Goal: Task Accomplishment & Management: Use online tool/utility

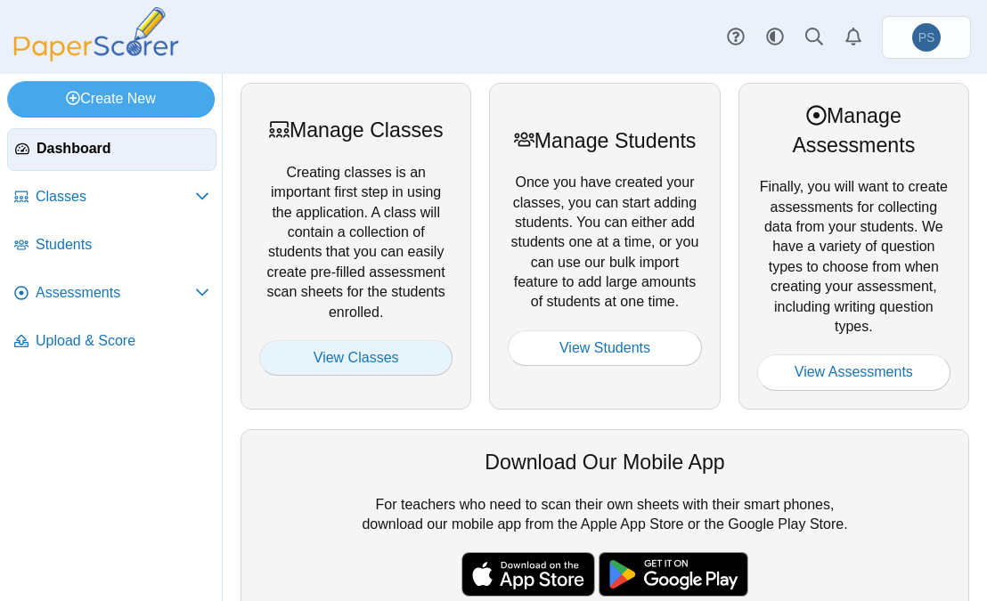
click at [325, 350] on link "View Classes" at bounding box center [355, 358] width 193 height 36
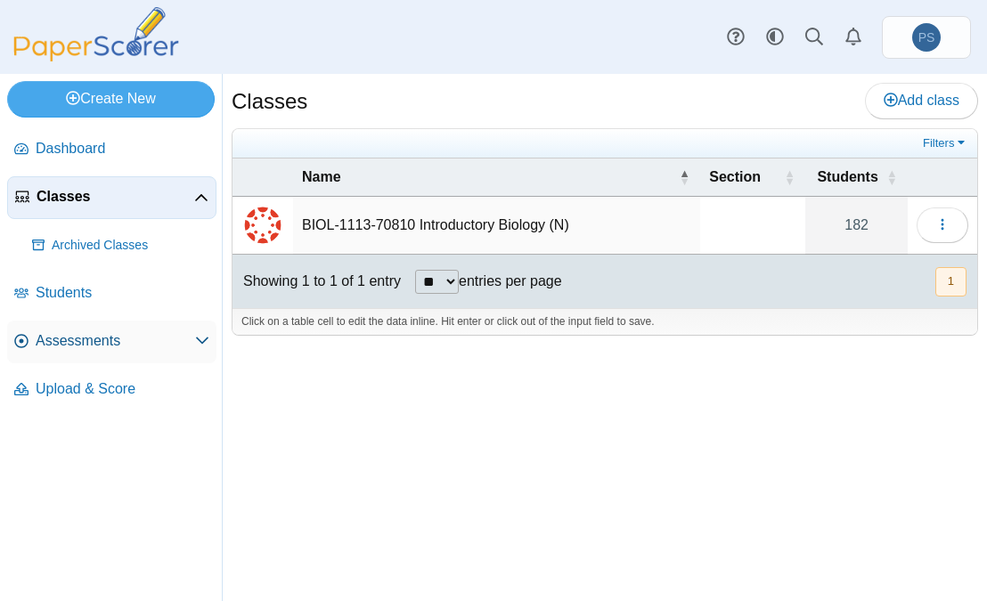
click at [98, 348] on span "Assessments" at bounding box center [115, 341] width 159 height 20
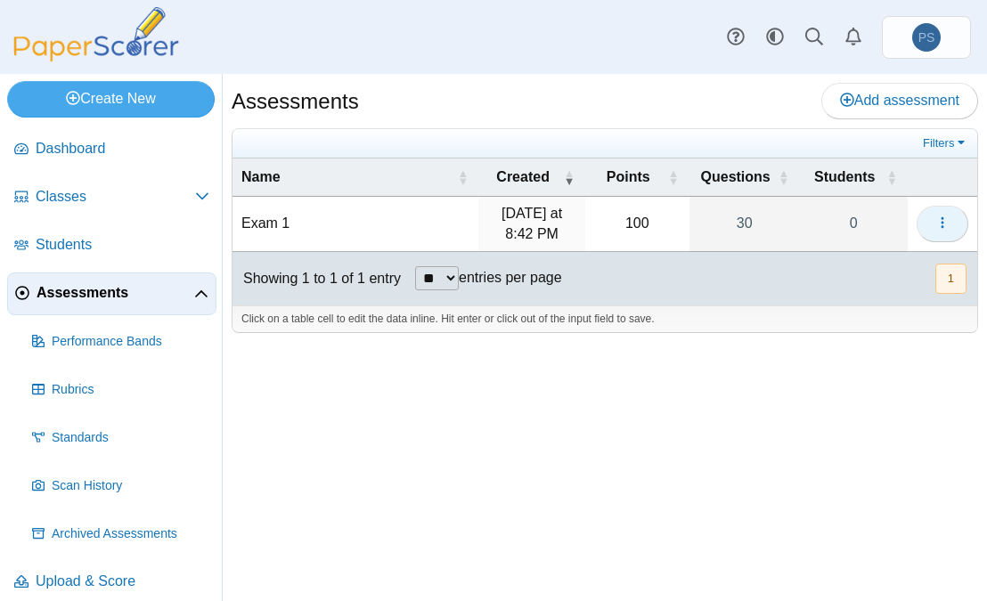
click at [935, 216] on span "button" at bounding box center [942, 223] width 14 height 15
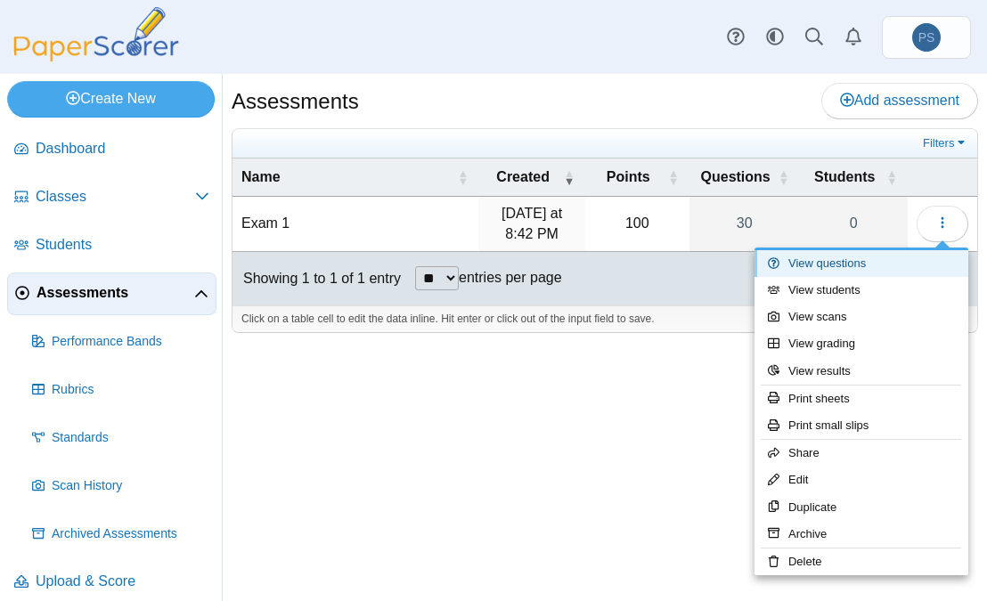
click at [805, 263] on link "View questions" at bounding box center [862, 263] width 214 height 27
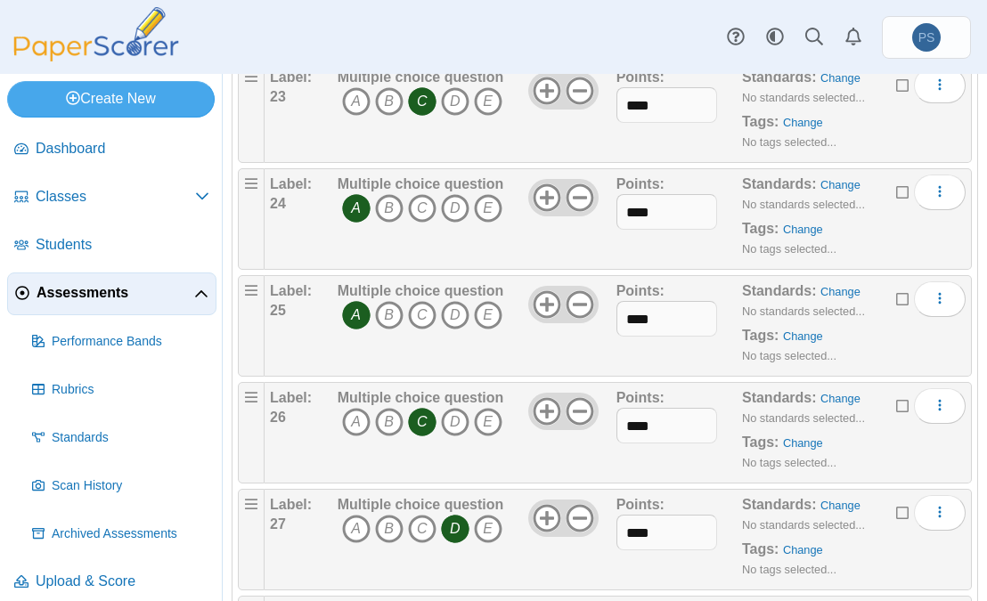
scroll to position [3018, 0]
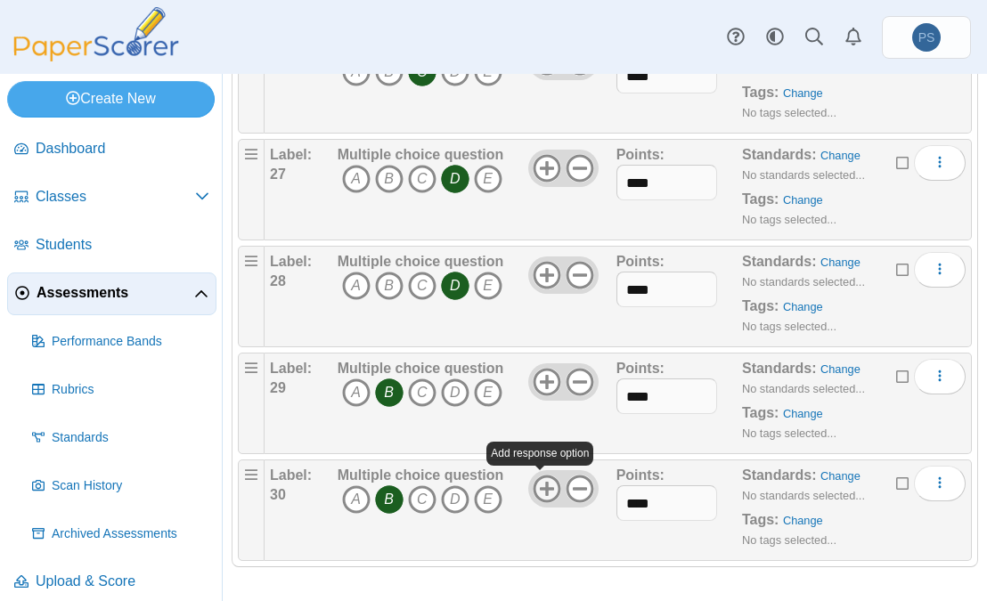
click at [546, 481] on icon at bounding box center [547, 489] width 29 height 29
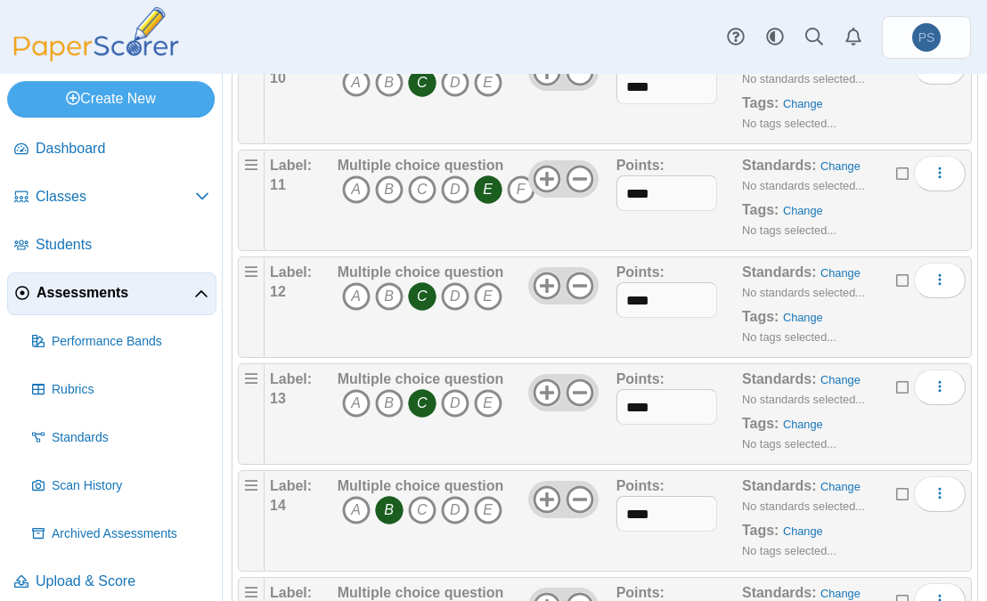
scroll to position [0, 0]
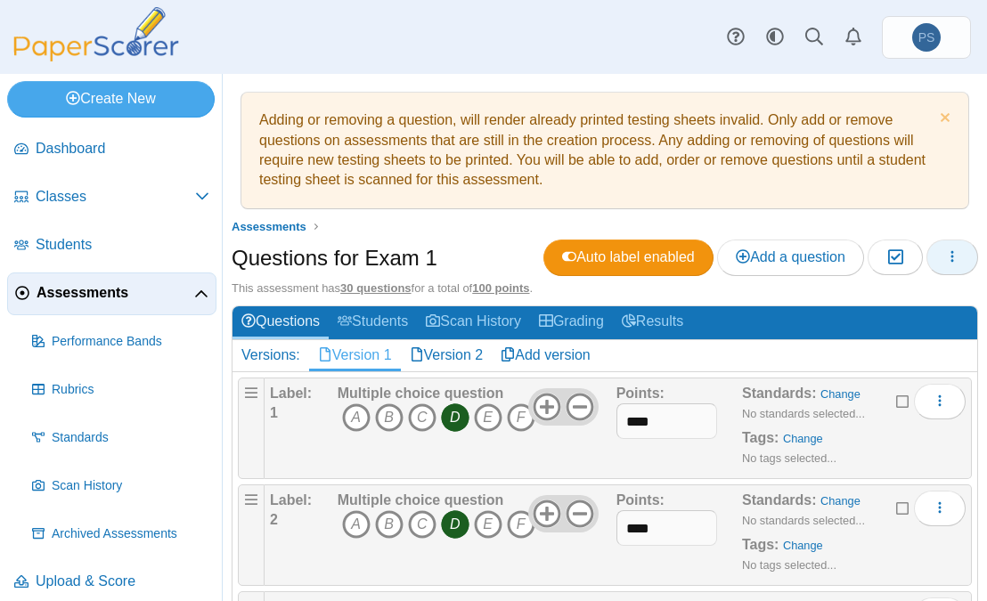
click at [945, 262] on icon "button" at bounding box center [952, 256] width 14 height 14
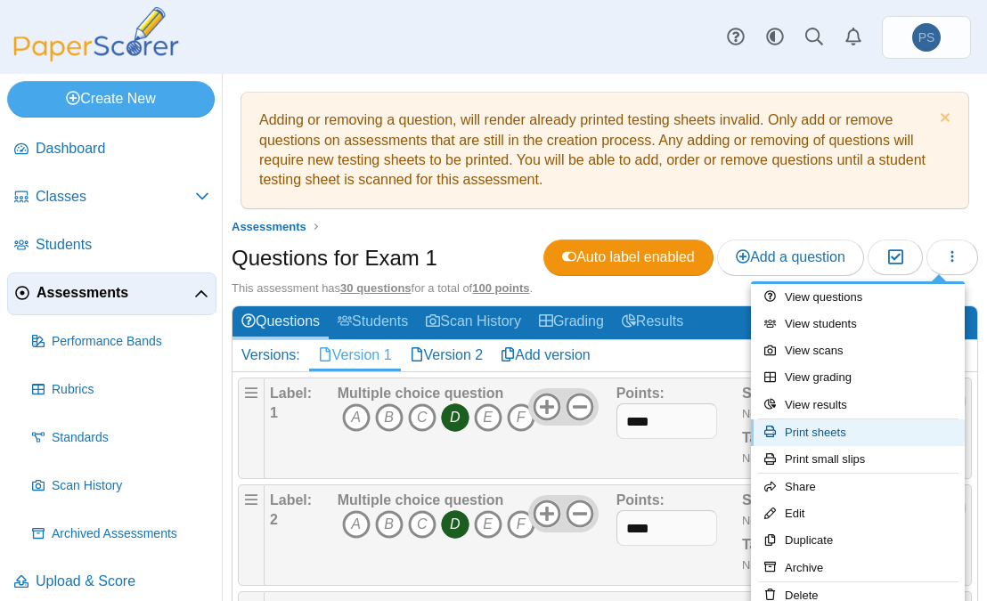
click at [834, 431] on link "Print sheets" at bounding box center [858, 433] width 214 height 27
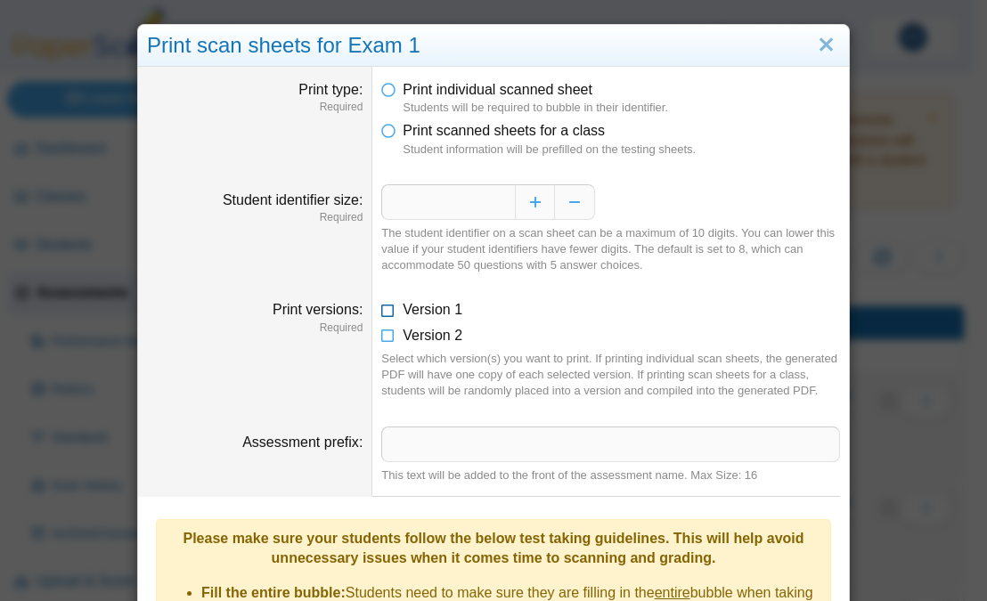
click at [381, 307] on icon at bounding box center [388, 306] width 14 height 12
click at [381, 335] on icon at bounding box center [388, 332] width 14 height 12
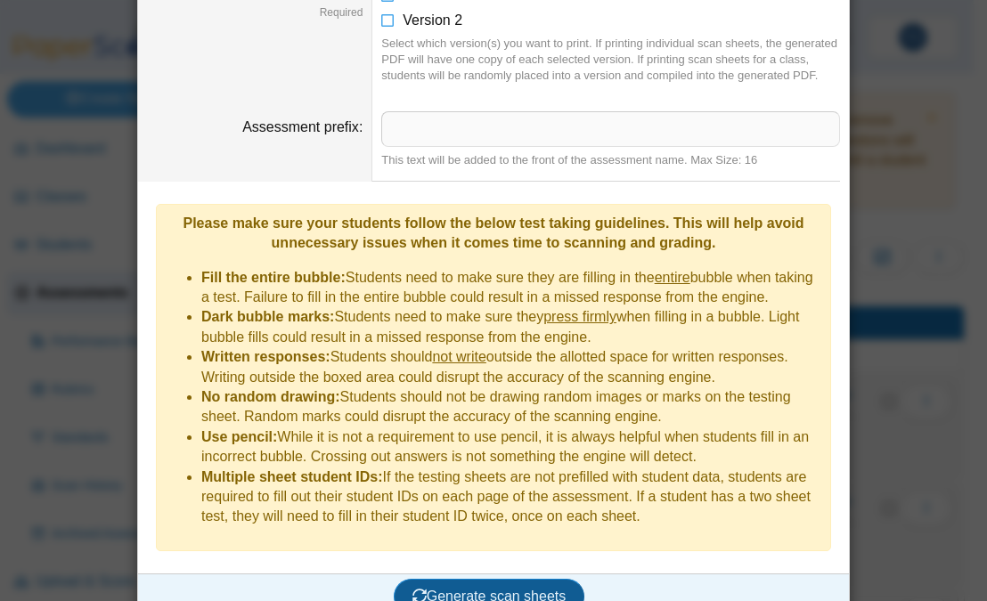
click at [482, 589] on span "Generate scan sheets" at bounding box center [489, 596] width 154 height 15
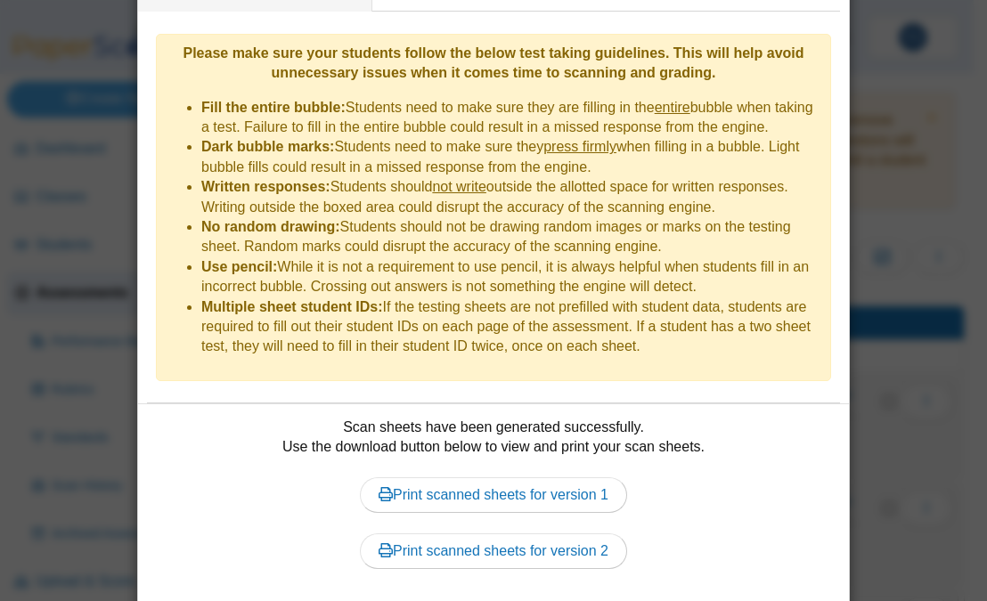
scroll to position [515, 0]
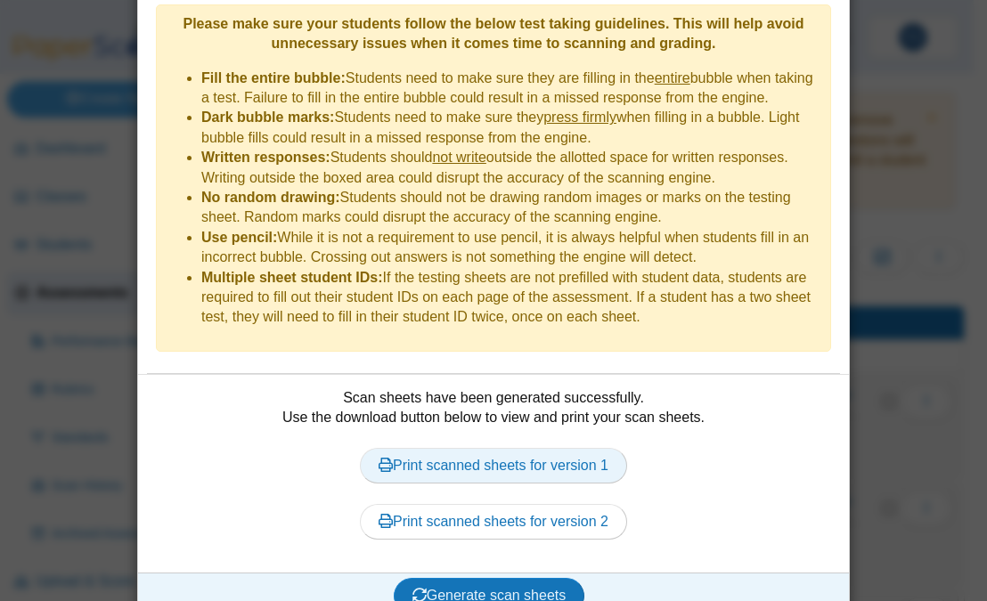
click at [535, 448] on link "Print scanned sheets for version 1" at bounding box center [493, 466] width 267 height 36
